Goal: Information Seeking & Learning: Learn about a topic

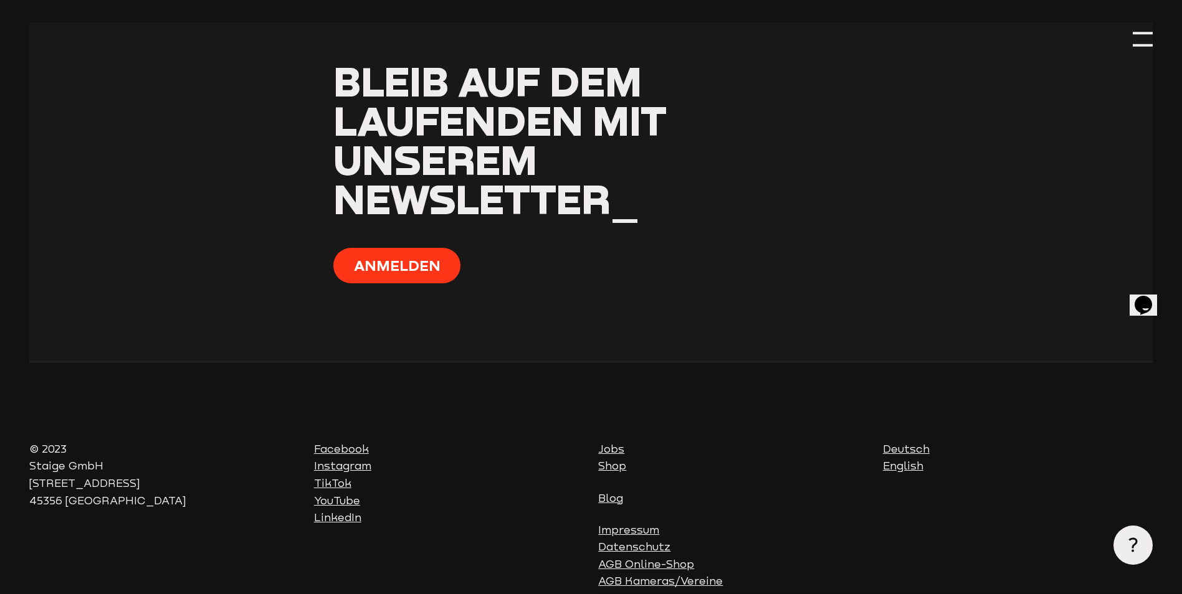
scroll to position [5038, 0]
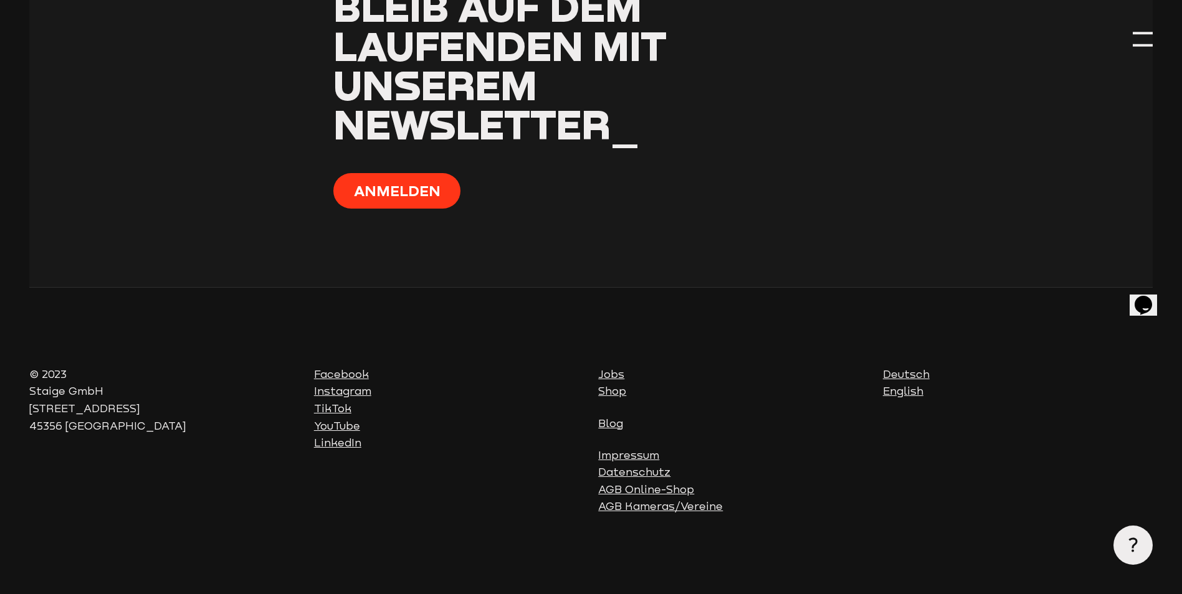
click at [349, 370] on link "Facebook" at bounding box center [341, 374] width 55 height 12
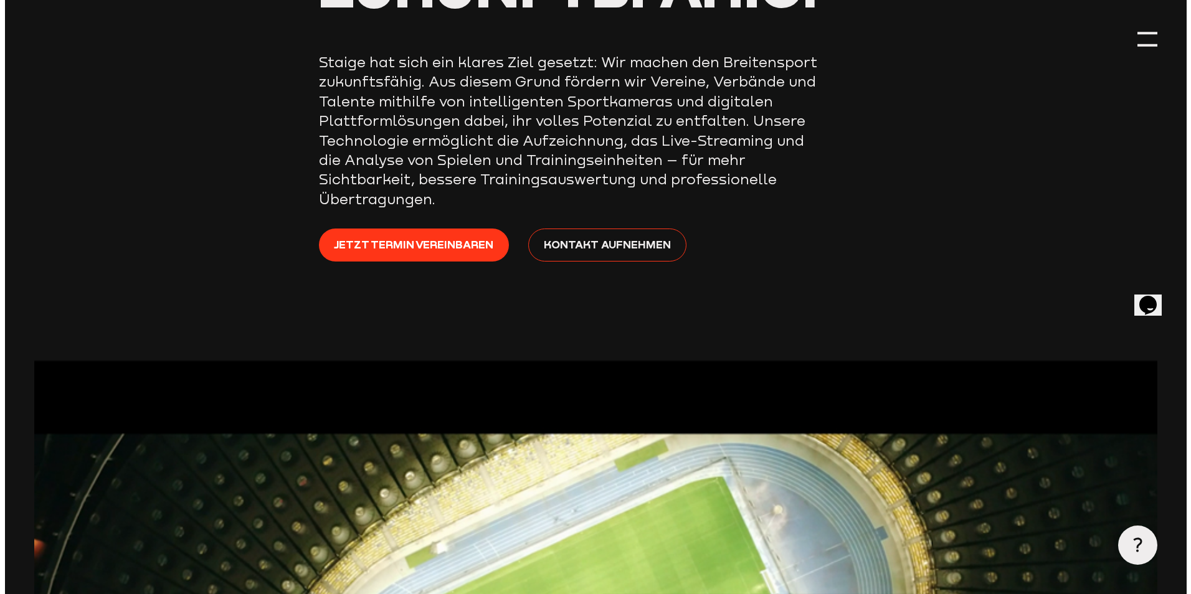
scroll to position [304, 0]
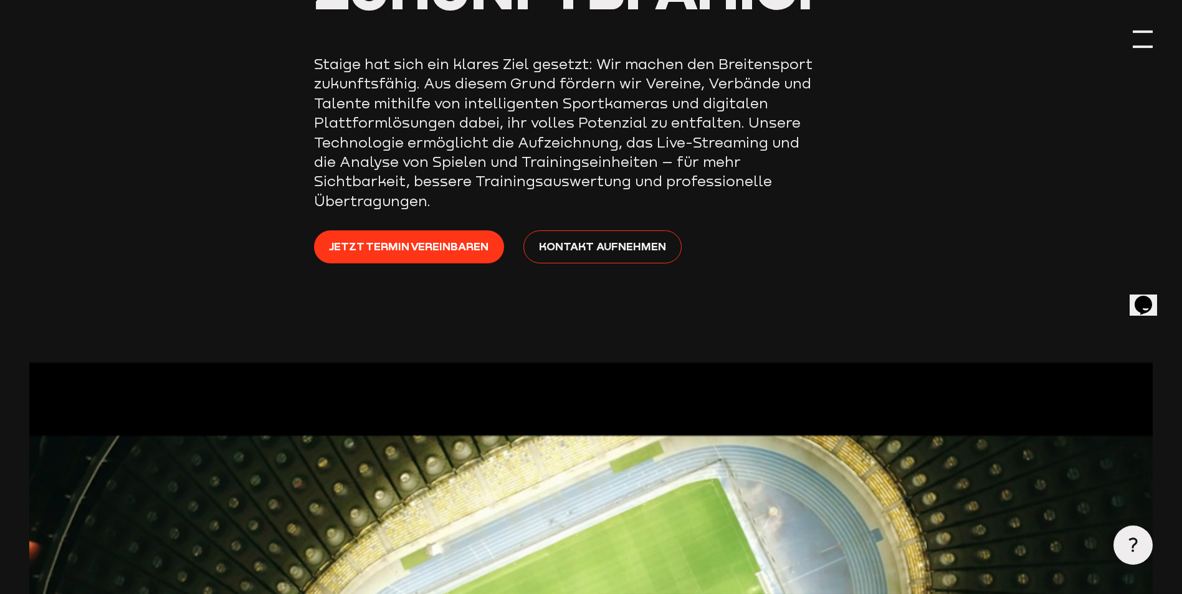
click at [1145, 38] on div at bounding box center [1141, 38] width 19 height 19
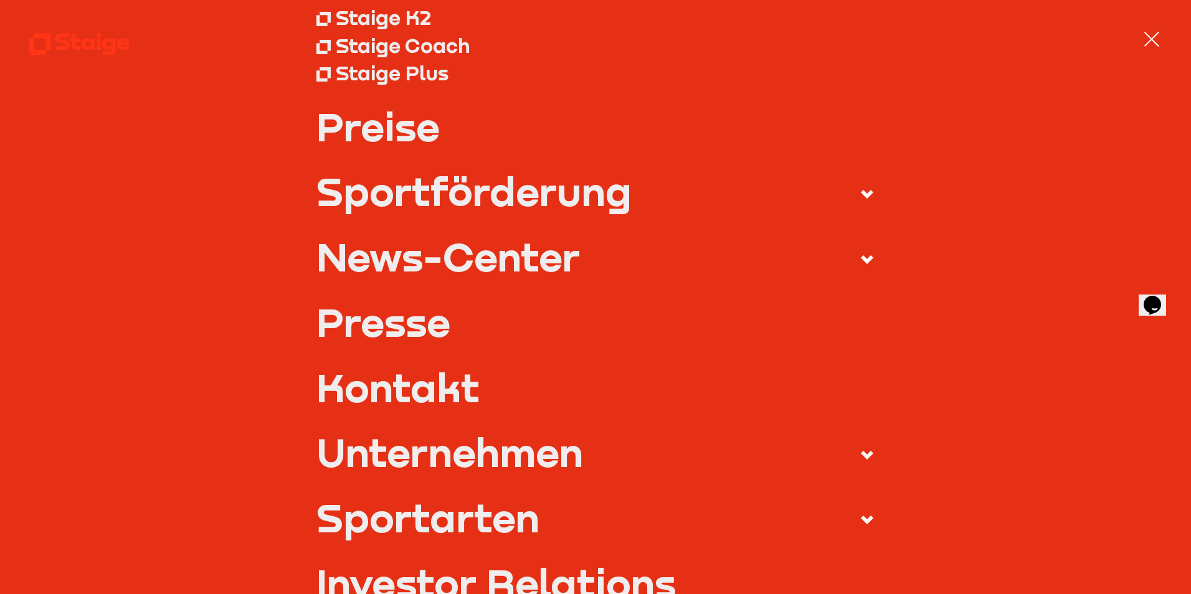
scroll to position [187, 0]
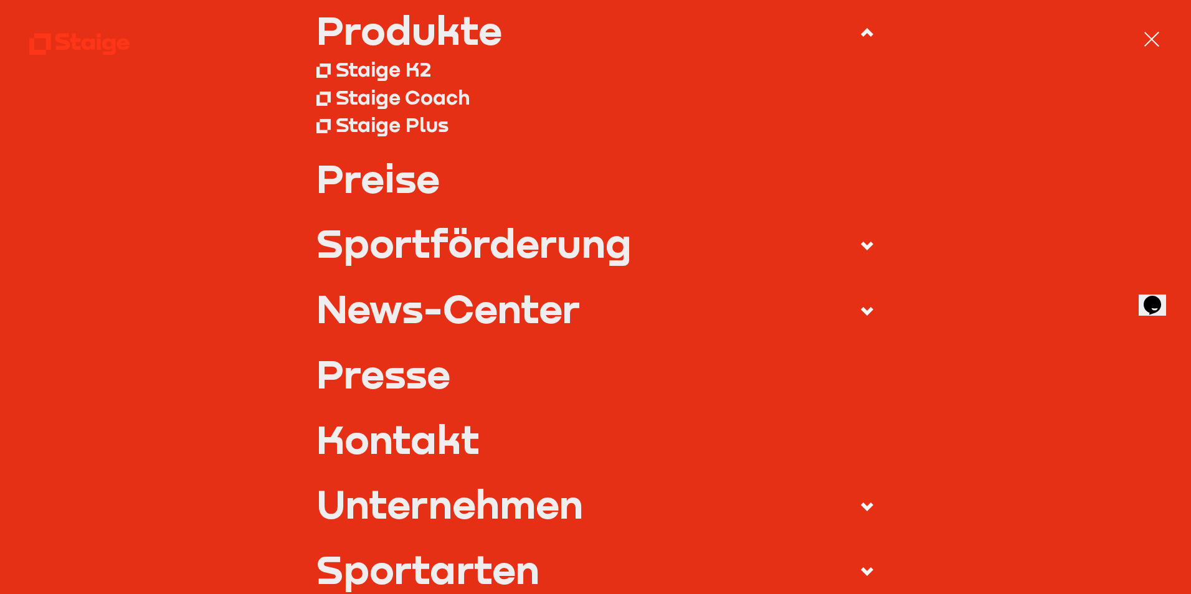
click at [457, 303] on div "News-Center" at bounding box center [447, 307] width 263 height 39
click at [0, 0] on input "News-Center" at bounding box center [0, 0] width 0 height 0
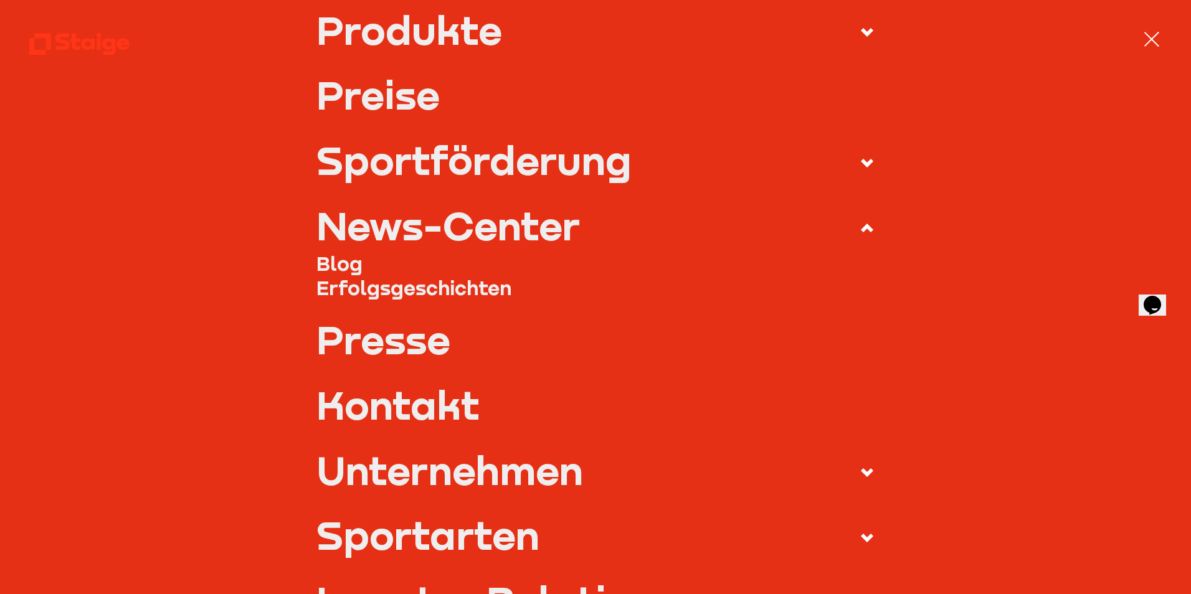
click at [437, 283] on link "Erfolgsgeschichten" at bounding box center [595, 287] width 559 height 24
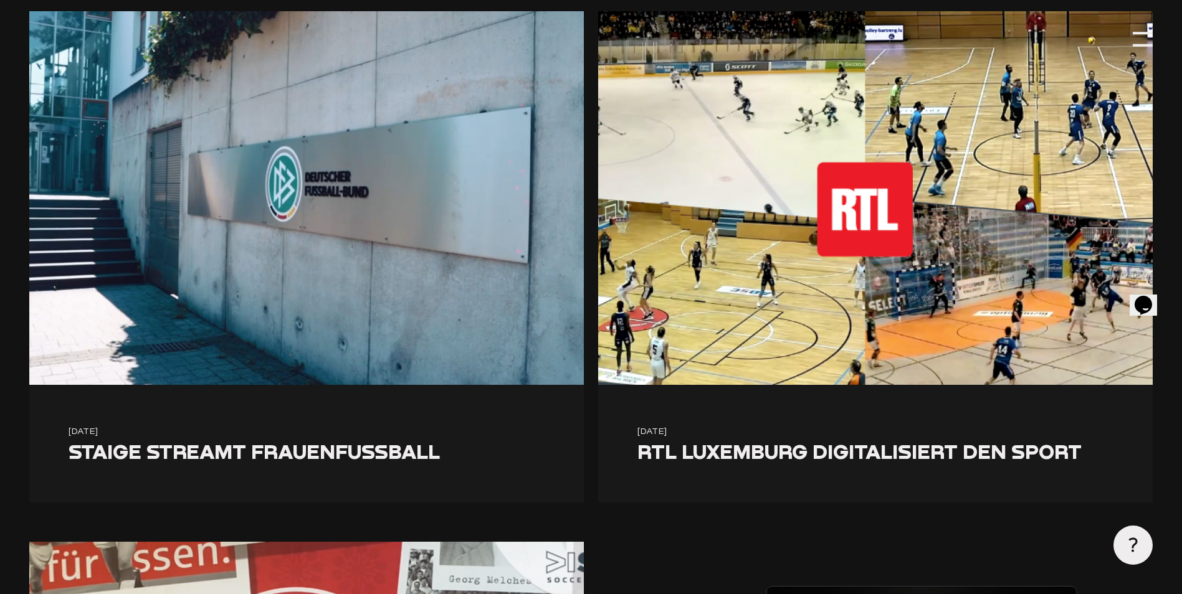
scroll to position [1931, 0]
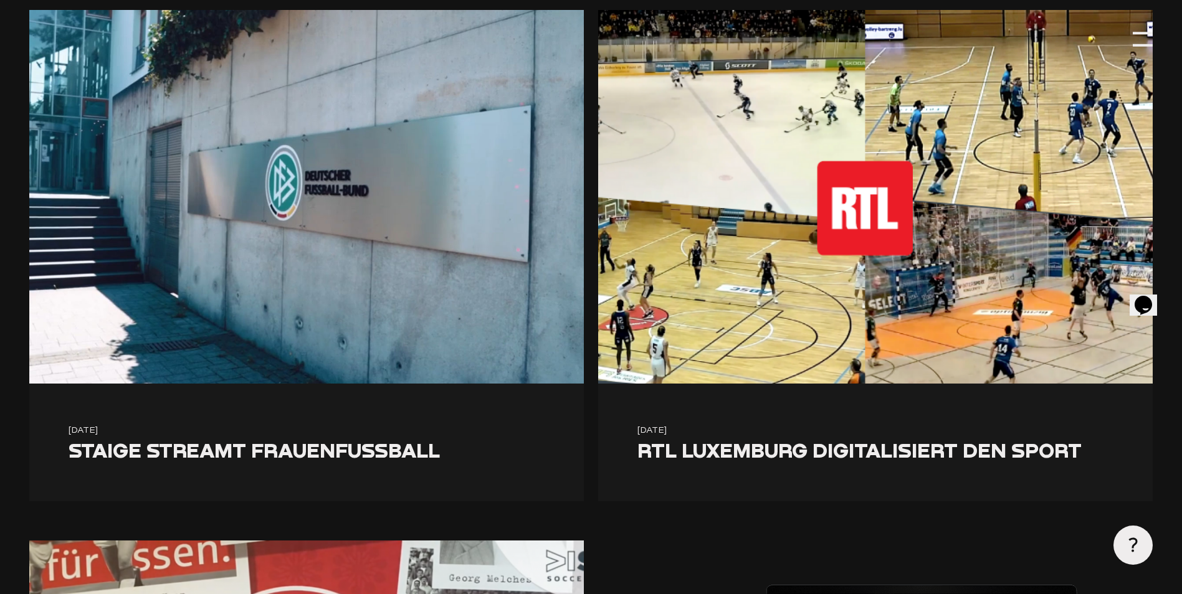
click at [965, 301] on img at bounding box center [875, 197] width 554 height 374
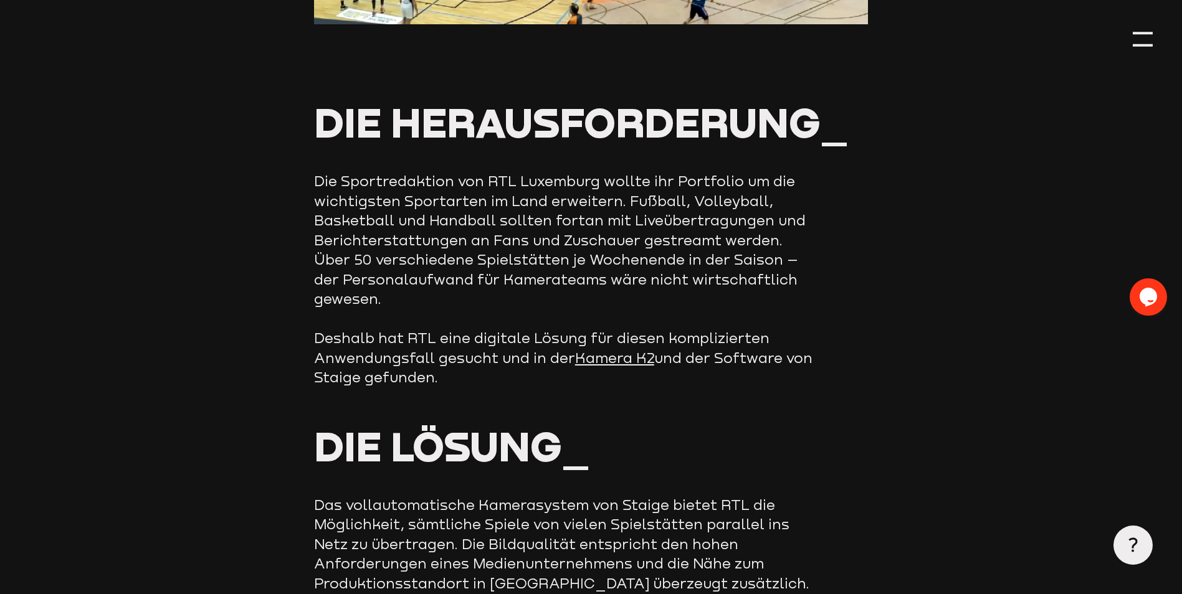
scroll to position [997, 0]
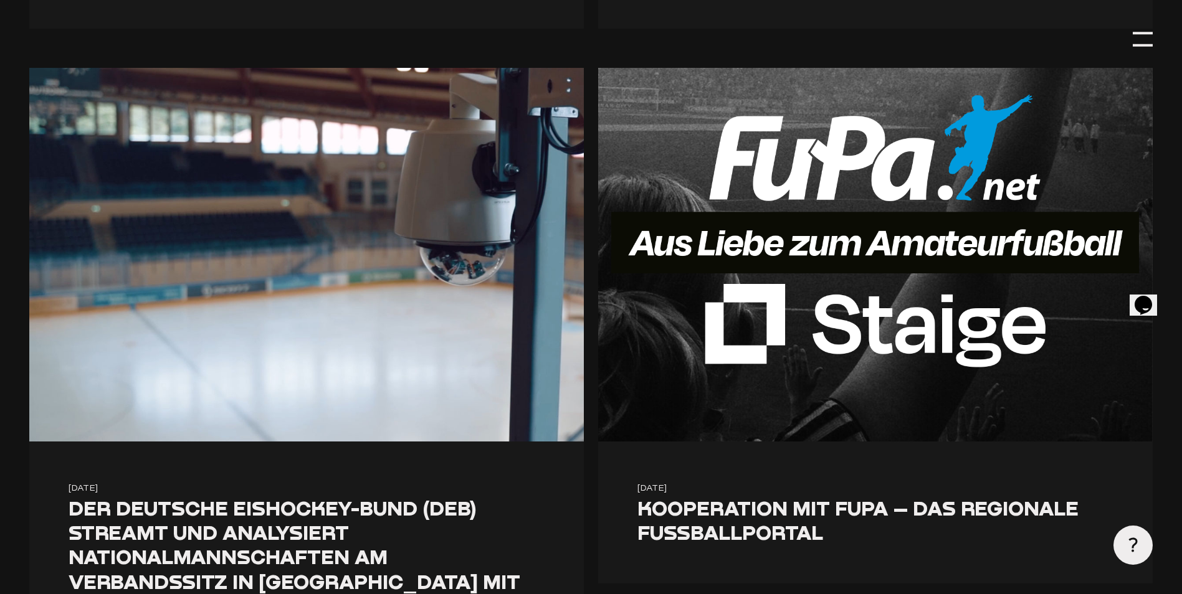
scroll to position [3737, 0]
